Goal: Use online tool/utility: Utilize a website feature to perform a specific function

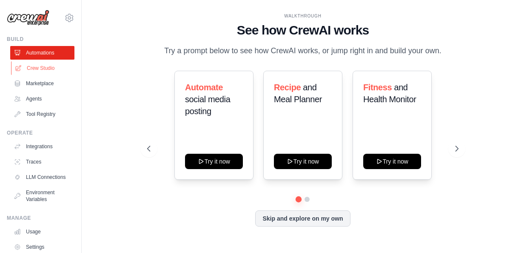
click at [52, 65] on link "Crew Studio" at bounding box center [43, 68] width 64 height 14
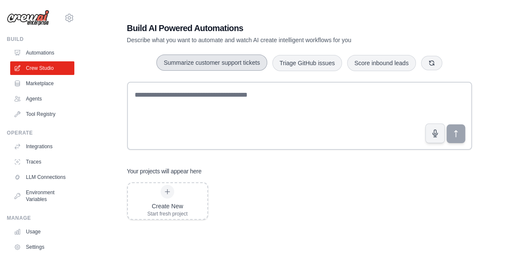
click at [220, 65] on button "Summarize customer support tickets" at bounding box center [211, 62] width 111 height 16
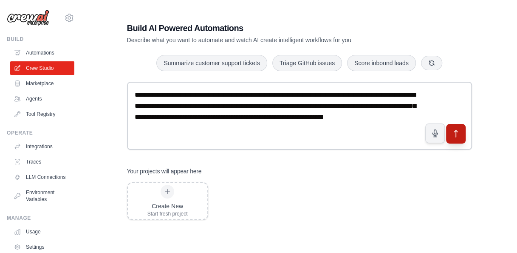
click at [460, 140] on button "submit" at bounding box center [456, 134] width 20 height 20
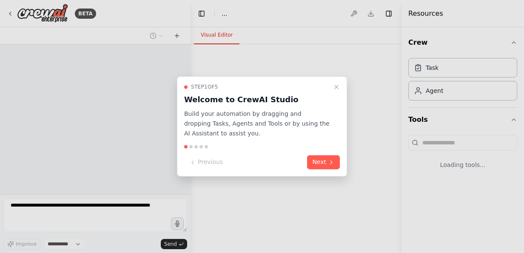
select select "****"
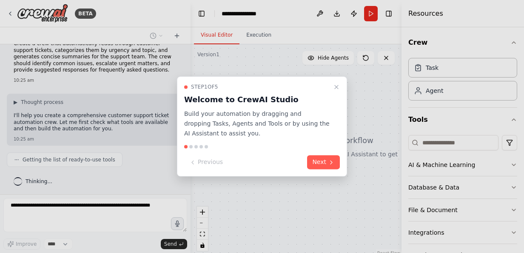
scroll to position [35, 0]
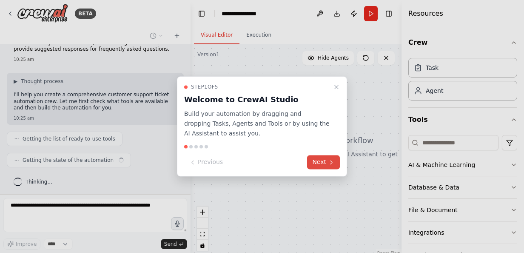
click at [322, 163] on button "Next" at bounding box center [323, 162] width 33 height 14
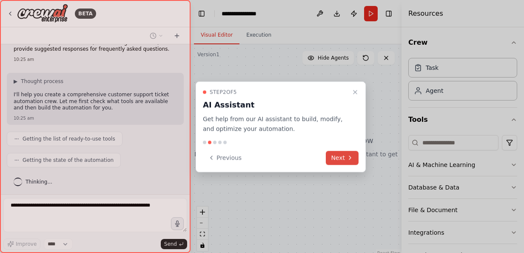
click at [322, 163] on div "Previous Next" at bounding box center [281, 157] width 156 height 14
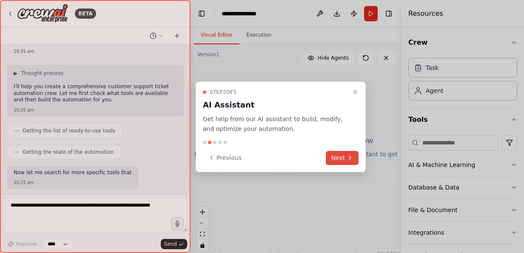
scroll to position [93, 0]
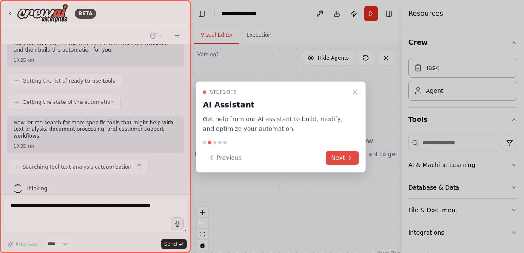
click at [338, 161] on button "Next" at bounding box center [342, 157] width 33 height 14
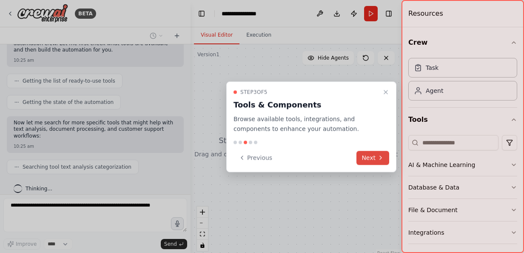
click at [362, 160] on button "Next" at bounding box center [372, 157] width 33 height 14
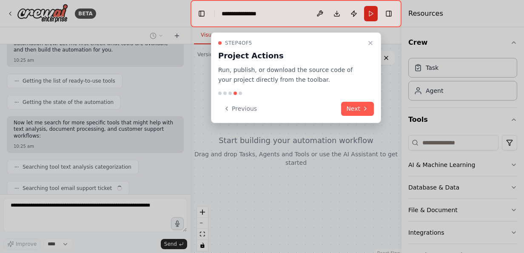
scroll to position [114, 0]
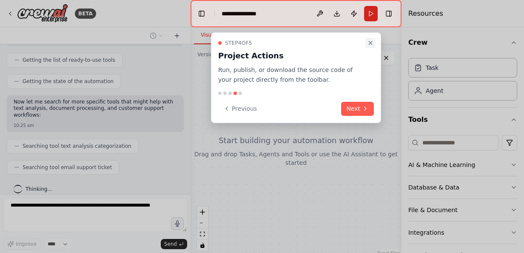
click at [373, 43] on icon "Close walkthrough" at bounding box center [370, 43] width 7 height 7
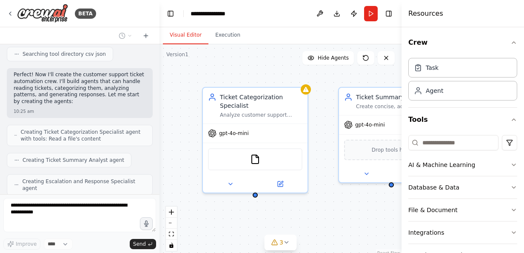
scroll to position [281, 0]
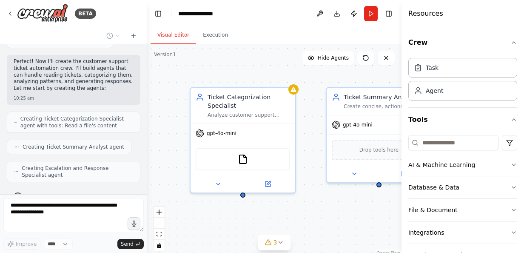
drag, startPoint x: 190, startPoint y: 158, endPoint x: 147, endPoint y: 147, distance: 44.2
click at [147, 147] on div "BETA Create a crew that automatically reads through customer support tickets, c…" at bounding box center [262, 126] width 524 height 253
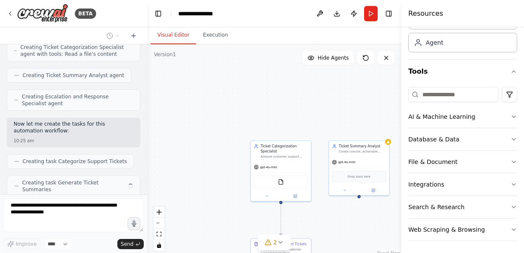
scroll to position [373, 0]
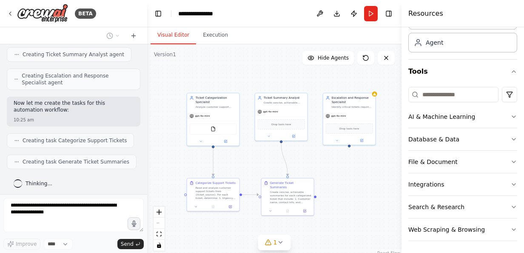
drag, startPoint x: 332, startPoint y: 213, endPoint x: 258, endPoint y: 156, distance: 93.7
click at [258, 156] on div ".deletable-edge-delete-btn { width: 20px; height: 20px; border: 0px solid #ffff…" at bounding box center [274, 150] width 254 height 213
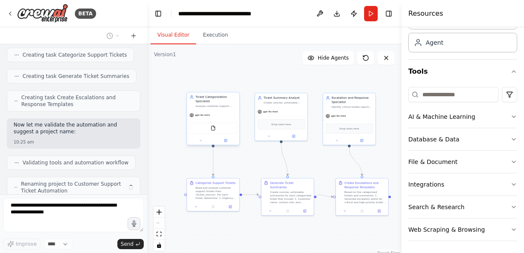
scroll to position [486, 0]
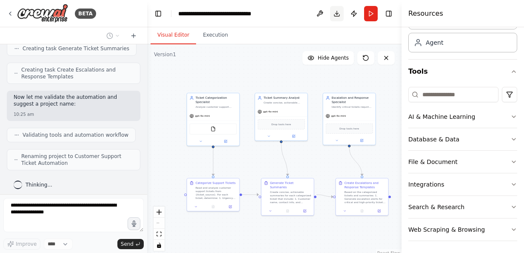
click at [336, 12] on button "Download" at bounding box center [337, 13] width 14 height 15
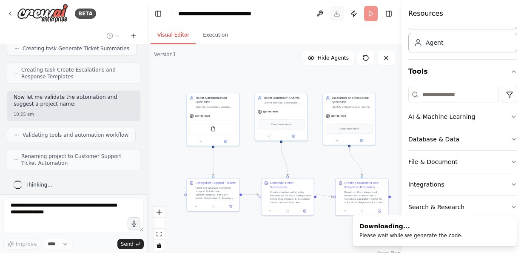
click at [336, 12] on header "**********" at bounding box center [274, 13] width 254 height 27
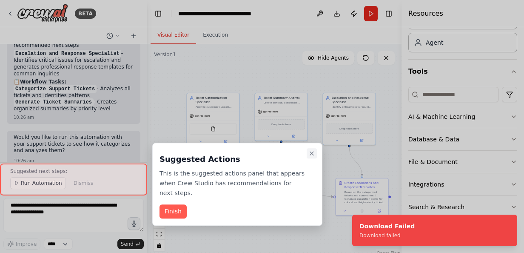
click at [309, 150] on icon "Close walkthrough" at bounding box center [311, 153] width 7 height 7
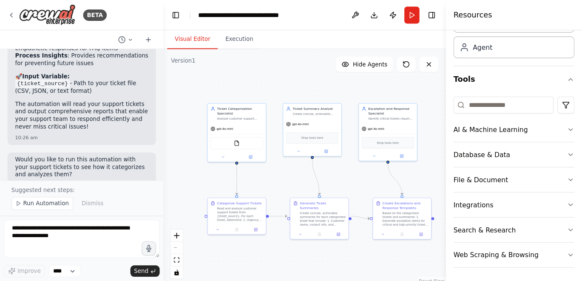
scroll to position [879, 0]
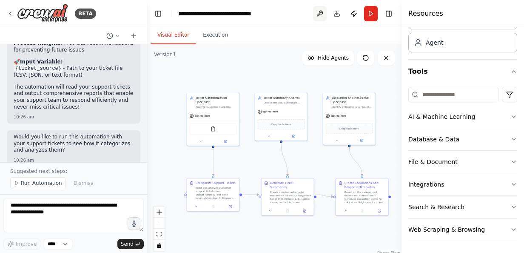
click at [320, 13] on button at bounding box center [320, 13] width 14 height 15
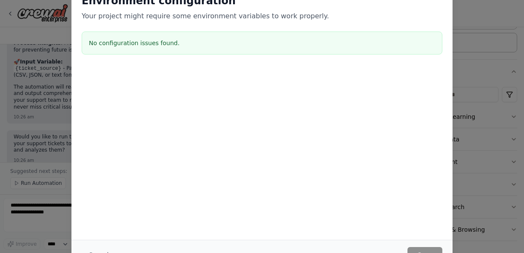
click at [497, 84] on div "Environment configuration Your project might require some environment variables…" at bounding box center [262, 126] width 524 height 253
click at [465, 149] on div "Environment configuration Your project might require some environment variables…" at bounding box center [262, 126] width 524 height 253
click at [31, 30] on div "Environment configuration Your project might require some environment variables…" at bounding box center [262, 126] width 524 height 253
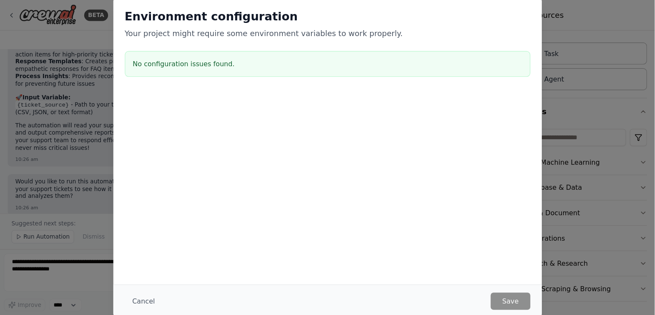
scroll to position [0, 0]
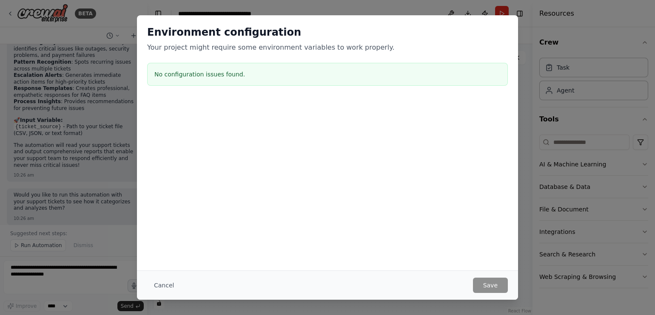
drag, startPoint x: 502, startPoint y: 0, endPoint x: 120, endPoint y: 154, distance: 411.2
click at [120, 154] on div "Environment configuration Your project might require some environment variables…" at bounding box center [327, 157] width 655 height 315
click at [489, 252] on div "Cancel Save" at bounding box center [327, 285] width 381 height 29
click at [165, 252] on button "Cancel" at bounding box center [164, 285] width 34 height 15
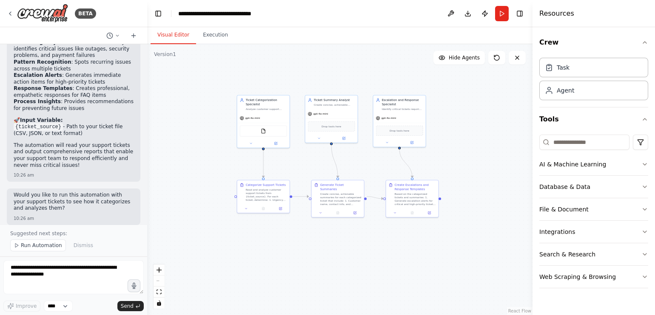
drag, startPoint x: 411, startPoint y: 179, endPoint x: 461, endPoint y: 181, distance: 50.2
click at [461, 181] on div ".deletable-edge-delete-btn { width: 20px; height: 20px; border: 0px solid #ffff…" at bounding box center [339, 179] width 385 height 271
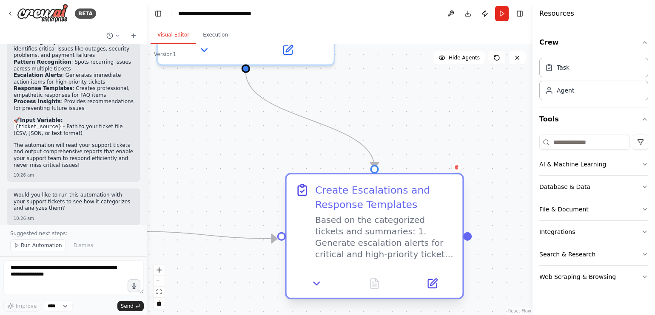
drag, startPoint x: 330, startPoint y: 217, endPoint x: 422, endPoint y: 215, distance: 91.9
click at [422, 215] on div "Based on the categorized tickets and summaries: 1. Generate escalation alerts f…" at bounding box center [384, 238] width 139 height 46
click at [405, 216] on div "Based on the categorized tickets and summaries: 1. Generate escalation alerts f…" at bounding box center [384, 238] width 139 height 46
drag, startPoint x: 405, startPoint y: 216, endPoint x: 380, endPoint y: 213, distance: 24.8
click at [380, 213] on div "Create Escalations and Response Templates Based on the categorized tickets and …" at bounding box center [384, 221] width 139 height 77
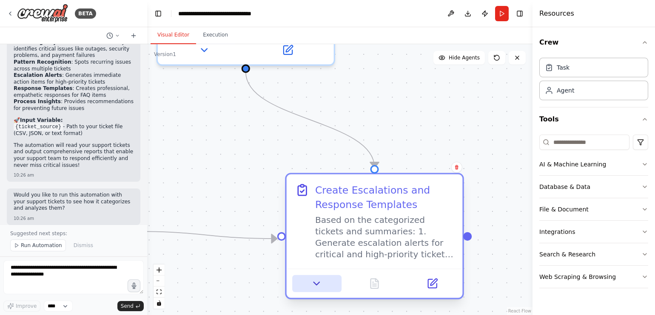
click at [313, 252] on icon at bounding box center [316, 283] width 11 height 11
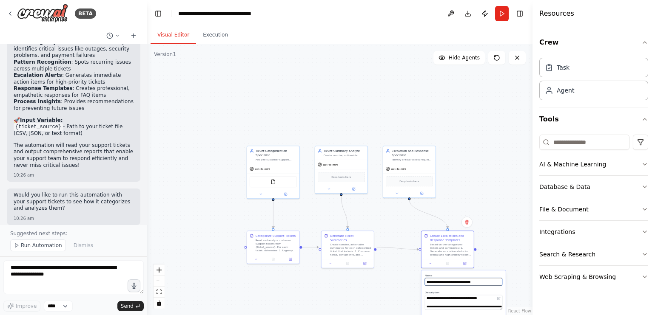
click at [490, 252] on input "**********" at bounding box center [463, 282] width 77 height 8
click at [466, 249] on div "Based on the categorized tickets and summaries: 1. Generate escalation alerts f…" at bounding box center [450, 249] width 41 height 14
click at [508, 9] on button "Run" at bounding box center [502, 13] width 14 height 15
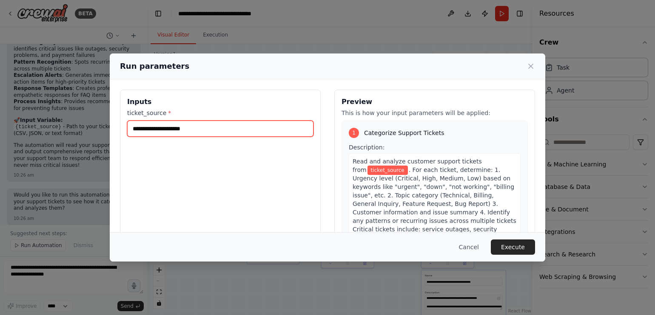
click at [268, 128] on input "ticket_source *" at bounding box center [220, 129] width 186 height 16
click at [385, 163] on span "Read and analyze customer support tickets from" at bounding box center [416, 165] width 129 height 15
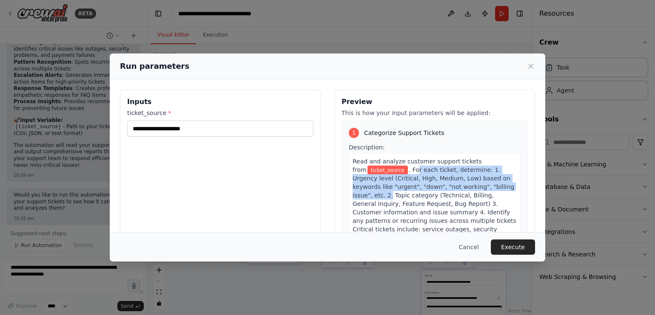
drag, startPoint x: 395, startPoint y: 170, endPoint x: 510, endPoint y: 189, distance: 116.4
click at [510, 189] on div "1 Categorize Support Tickets Description: Read and analyze customer support tic…" at bounding box center [434, 241] width 186 height 241
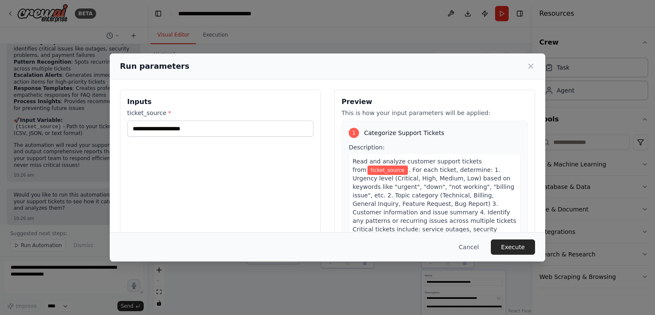
drag, startPoint x: 510, startPoint y: 189, endPoint x: 487, endPoint y: 154, distance: 42.0
click at [487, 154] on div "Read and analyze customer support tickets from ticket_source . For each ticket,…" at bounding box center [435, 220] width 172 height 135
click at [213, 130] on input "ticket_source *" at bounding box center [220, 129] width 186 height 16
type input "*"
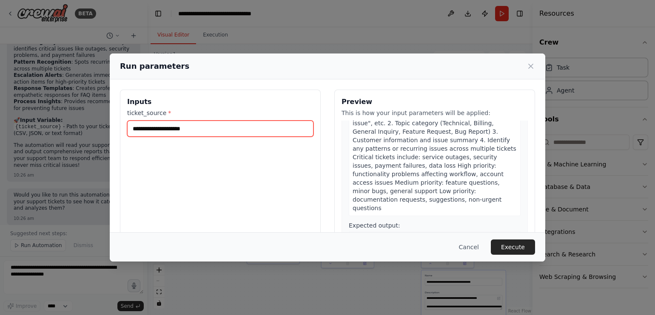
scroll to position [67, 0]
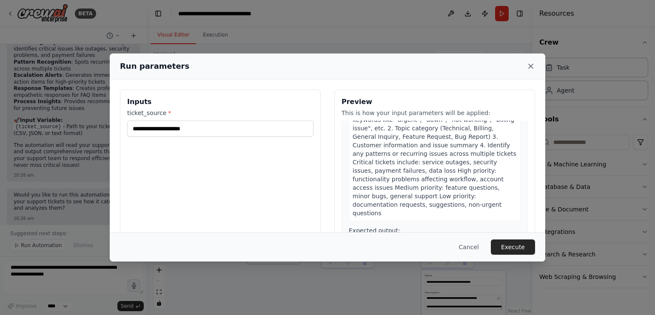
click at [523, 64] on icon at bounding box center [530, 66] width 9 height 9
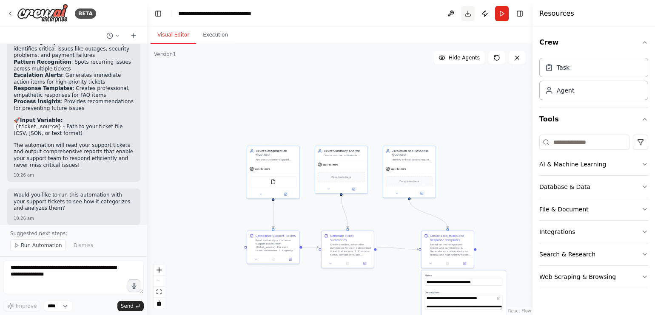
click at [467, 14] on button "Download" at bounding box center [468, 13] width 14 height 15
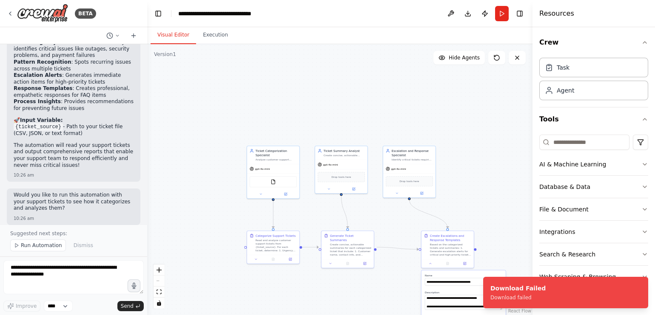
click at [491, 159] on div ".deletable-edge-delete-btn { width: 20px; height: 20px; border: 0px solid #ffff…" at bounding box center [339, 179] width 385 height 271
click at [216, 40] on button "Execution" at bounding box center [215, 35] width 39 height 18
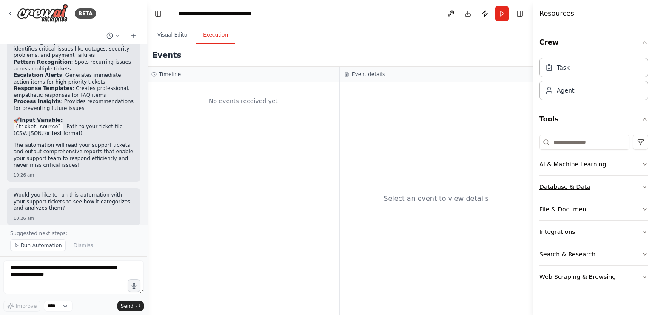
click at [523, 189] on div "Database & Data" at bounding box center [564, 187] width 51 height 9
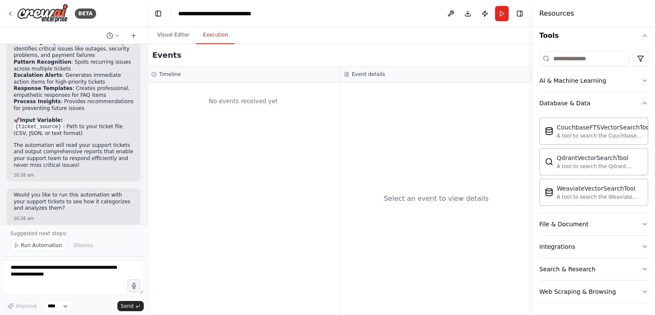
scroll to position [0, 0]
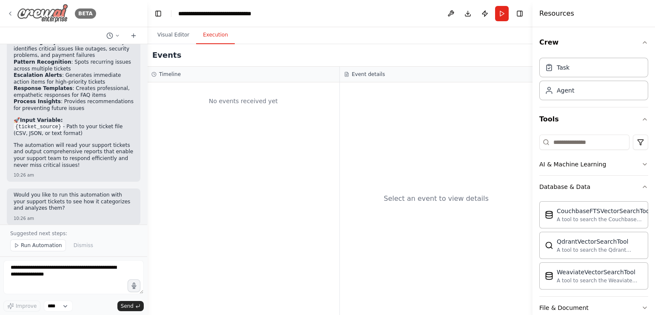
click at [13, 12] on icon at bounding box center [10, 13] width 7 height 7
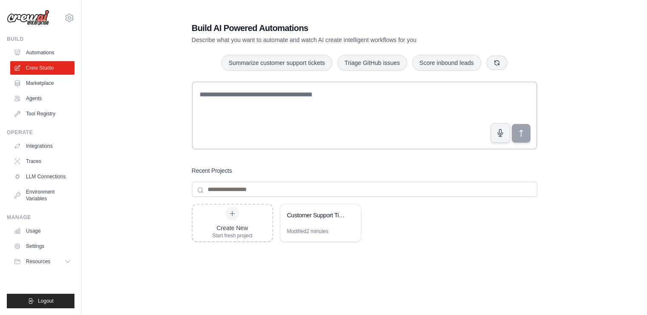
click at [69, 16] on icon at bounding box center [69, 18] width 10 height 10
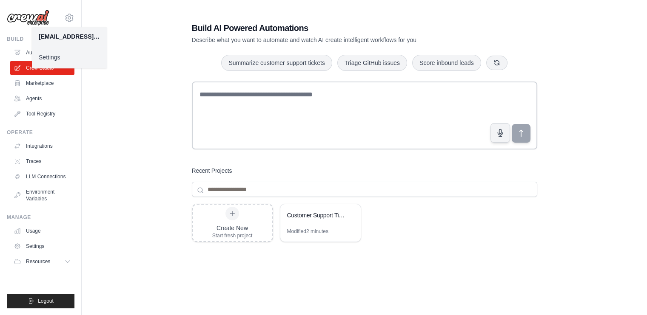
click at [79, 140] on div "sujoymitra@gmail.com Settings Build Automations Crew Studio Marketplace" at bounding box center [41, 157] width 82 height 315
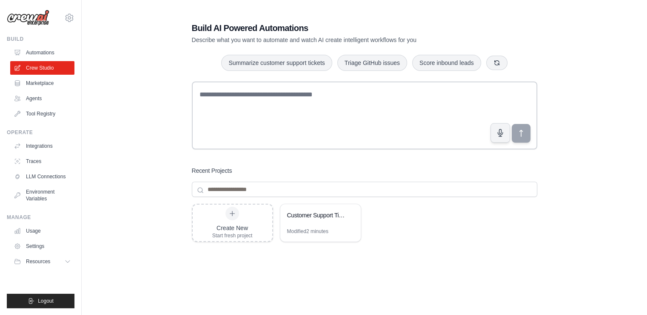
click at [17, 38] on div "Build" at bounding box center [41, 39] width 68 height 7
click at [37, 83] on link "Marketplace" at bounding box center [43, 84] width 64 height 14
